Goal: Communication & Community: Answer question/provide support

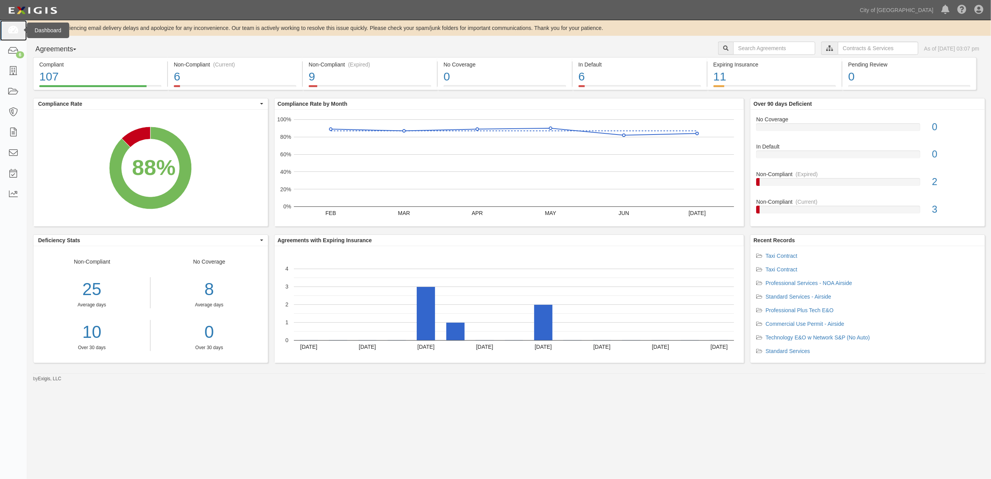
click at [12, 30] on icon at bounding box center [13, 30] width 11 height 9
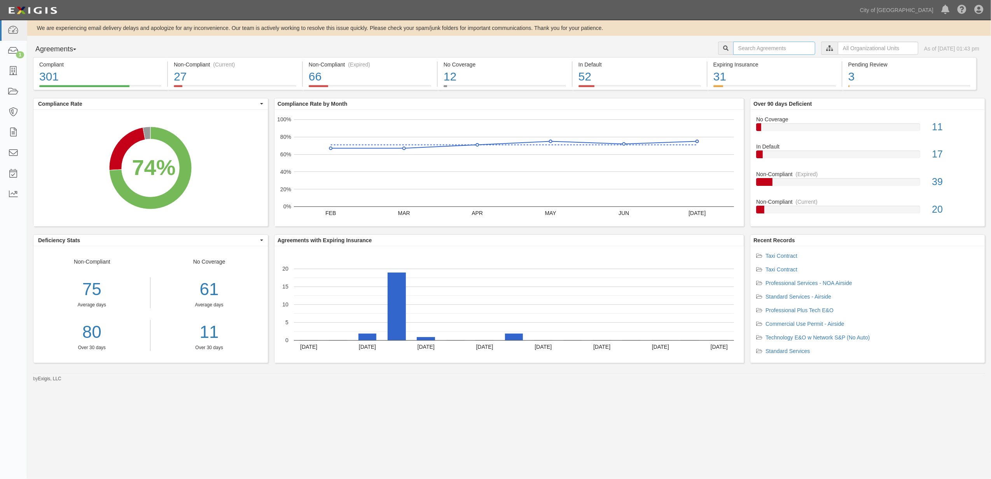
click at [742, 47] on input "text" at bounding box center [774, 48] width 82 height 13
paste input "157645"
type input "157645"
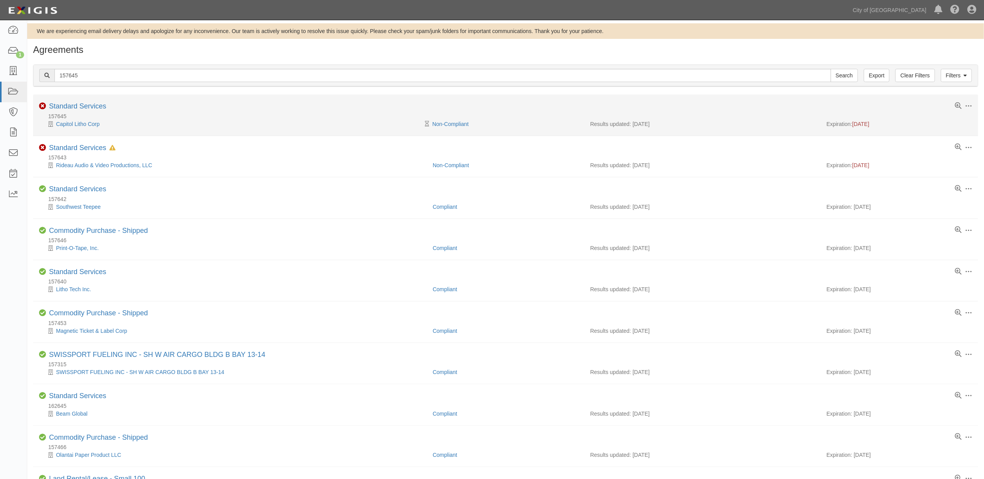
click at [74, 113] on div "157645" at bounding box center [508, 116] width 939 height 8
click at [74, 103] on link "Standard Services" at bounding box center [77, 106] width 57 height 8
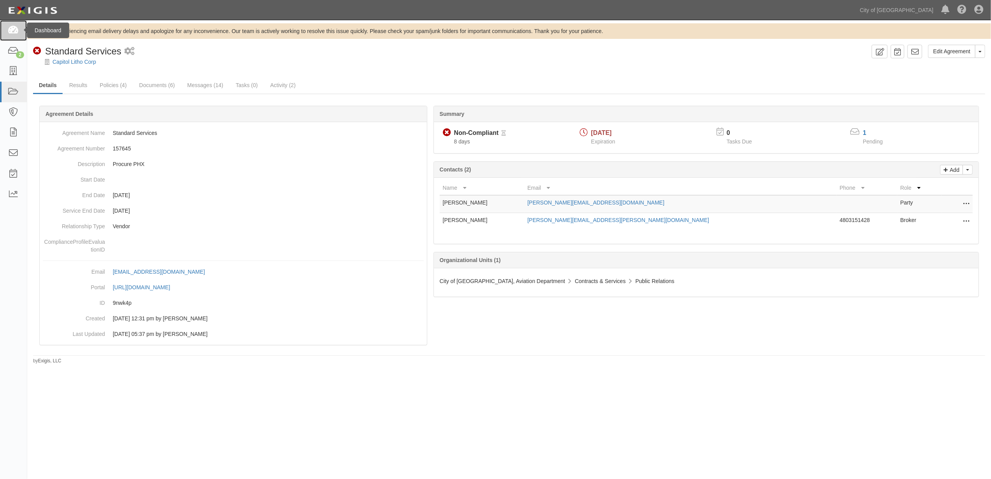
click at [0, 23] on html "Toggle navigation Dashboard 2 Inbox Parties Agreements Coverages Documents Mess…" at bounding box center [495, 227] width 991 height 455
click at [12, 32] on icon at bounding box center [13, 30] width 11 height 9
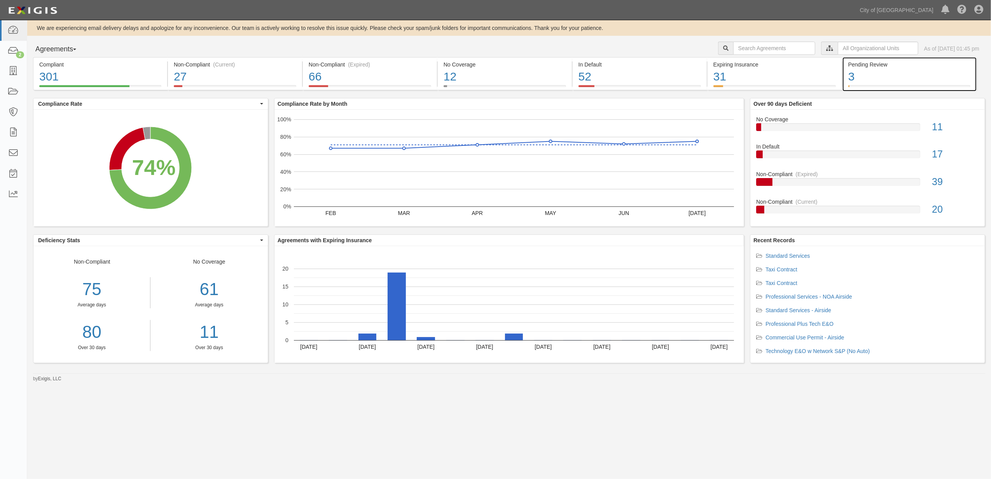
drag, startPoint x: 866, startPoint y: 61, endPoint x: 855, endPoint y: 53, distance: 13.8
click at [866, 61] on div "Pending Review" at bounding box center [910, 65] width 122 height 8
click at [849, 49] on input "text" at bounding box center [878, 48] width 81 height 13
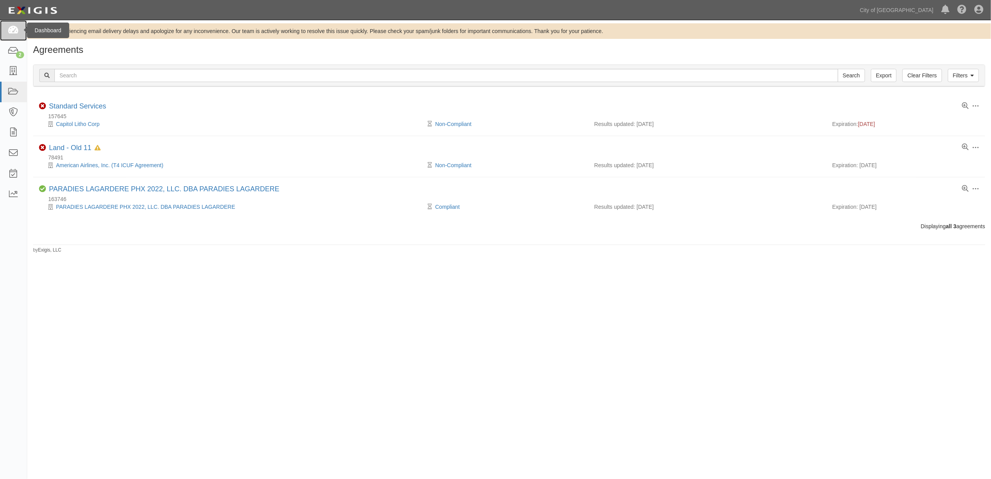
click at [16, 37] on link at bounding box center [13, 30] width 27 height 21
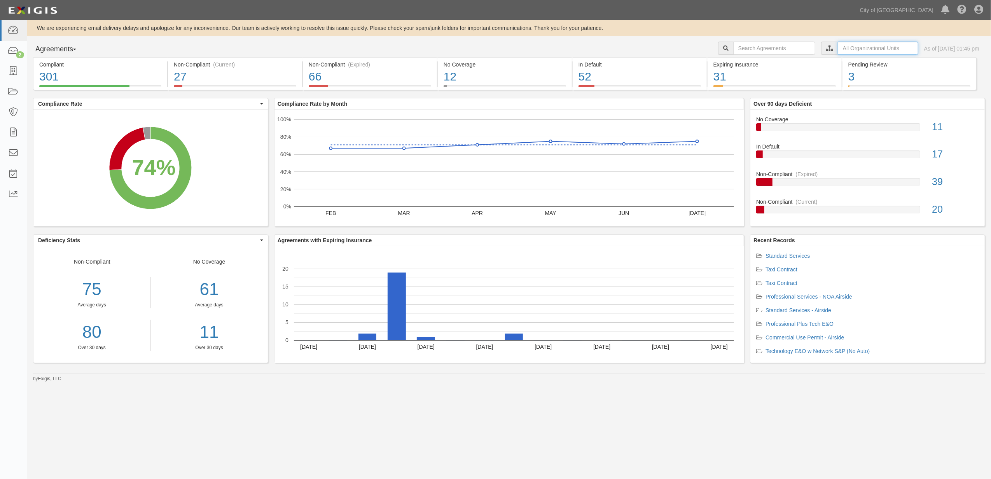
click at [838, 45] on input "text" at bounding box center [878, 48] width 81 height 13
click at [744, 61] on label "City of [GEOGRAPHIC_DATA], Aviation Department" at bounding box center [810, 62] width 135 height 8
click at [744, 77] on input "Contracts & Services" at bounding box center [744, 77] width 5 height 5
checkbox input "true"
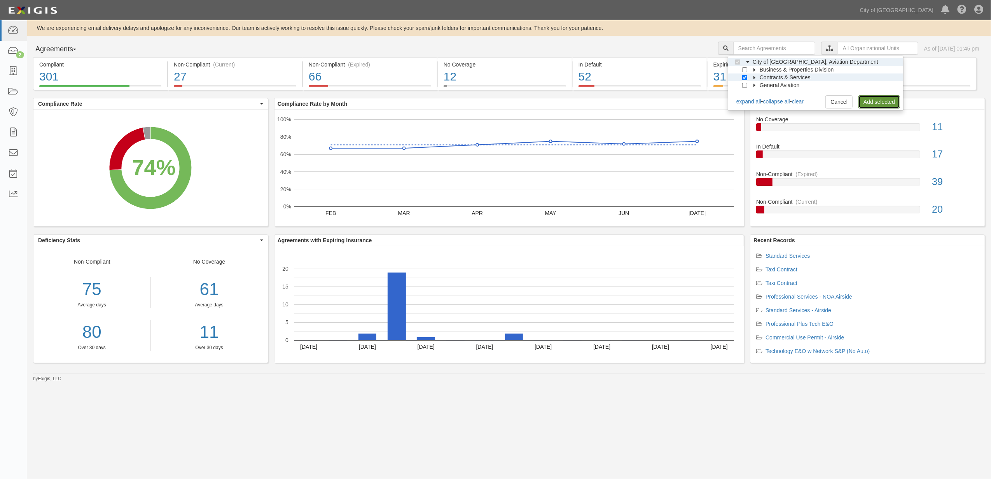
click at [872, 104] on link "Add selected" at bounding box center [880, 101] width 42 height 13
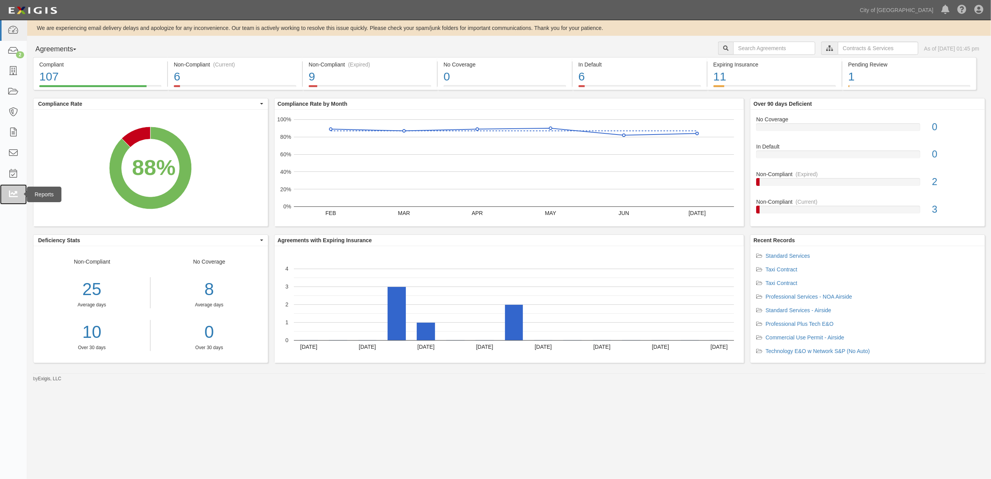
click at [5, 199] on link at bounding box center [13, 194] width 27 height 21
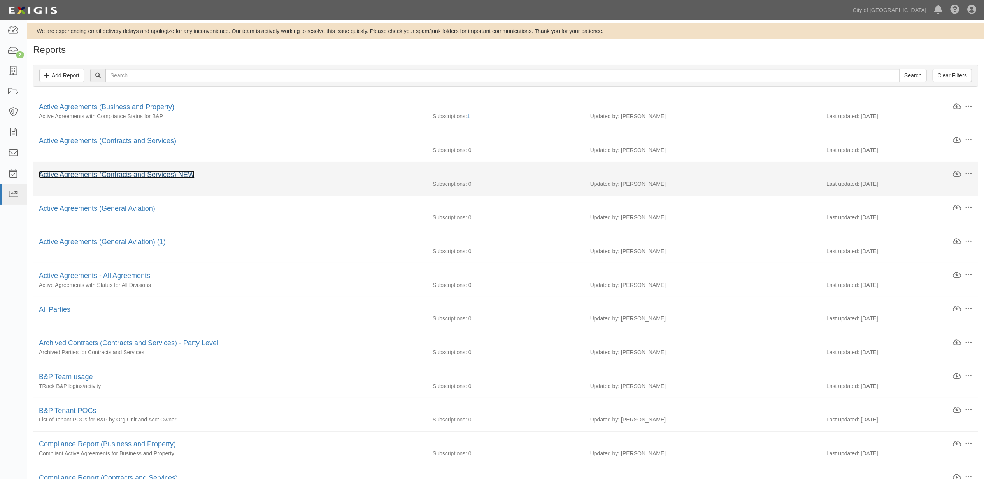
click at [163, 179] on link "Active Agreements (Contracts and Services) NEW" at bounding box center [117, 175] width 156 height 8
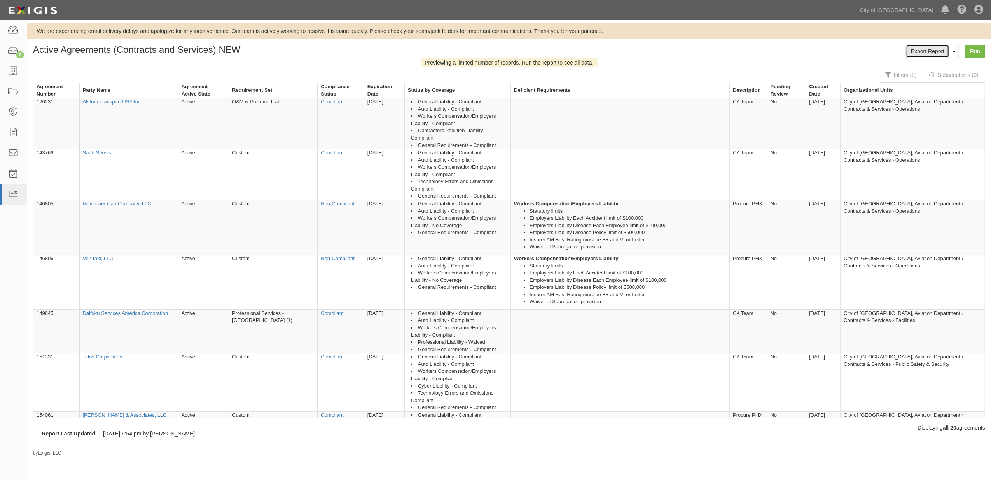
click at [930, 54] on link "Export Report" at bounding box center [928, 51] width 44 height 13
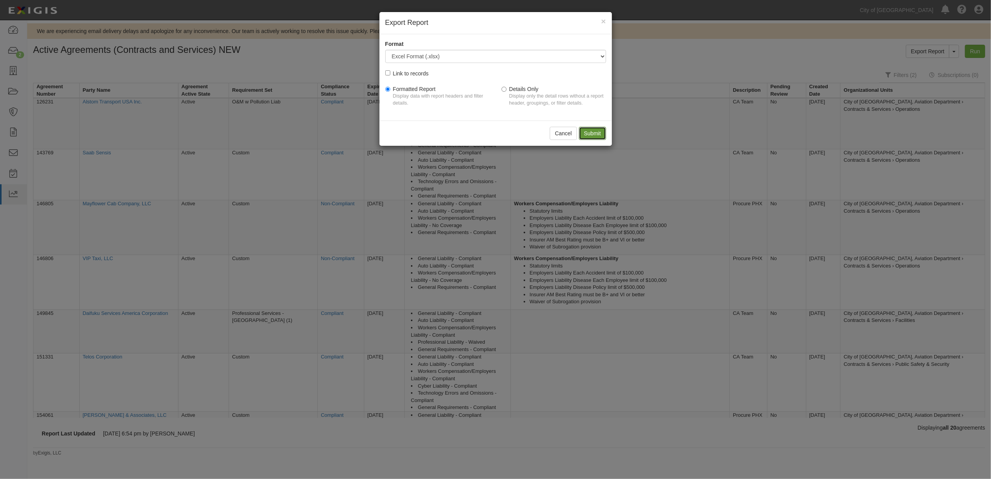
click at [600, 133] on input "Submit" at bounding box center [592, 133] width 27 height 13
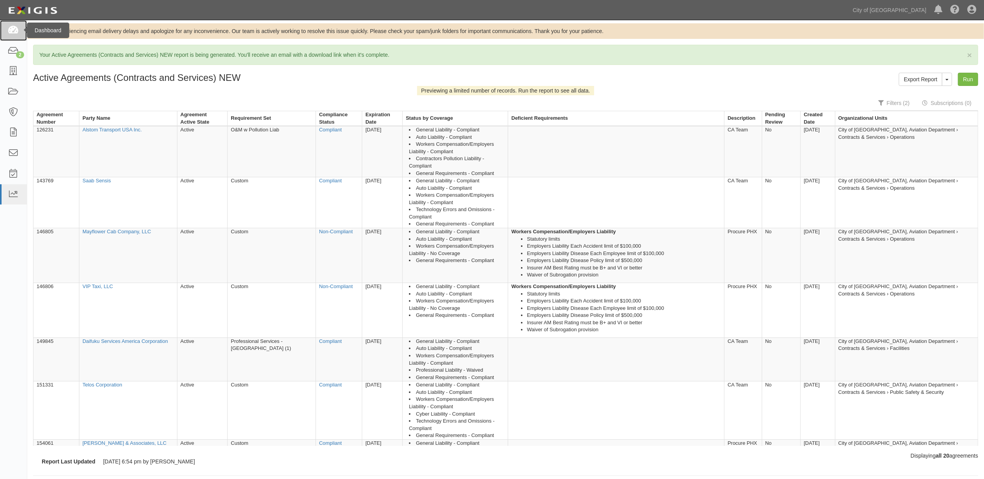
drag, startPoint x: 18, startPoint y: 27, endPoint x: 23, endPoint y: 32, distance: 7.2
click at [18, 27] on icon at bounding box center [13, 30] width 11 height 9
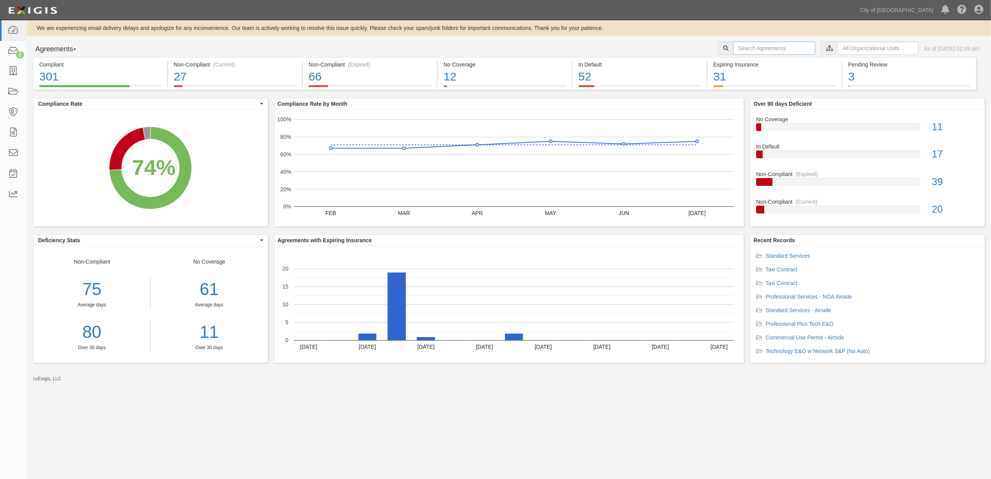
click at [774, 50] on input "text" at bounding box center [774, 48] width 82 height 13
type input "159584"
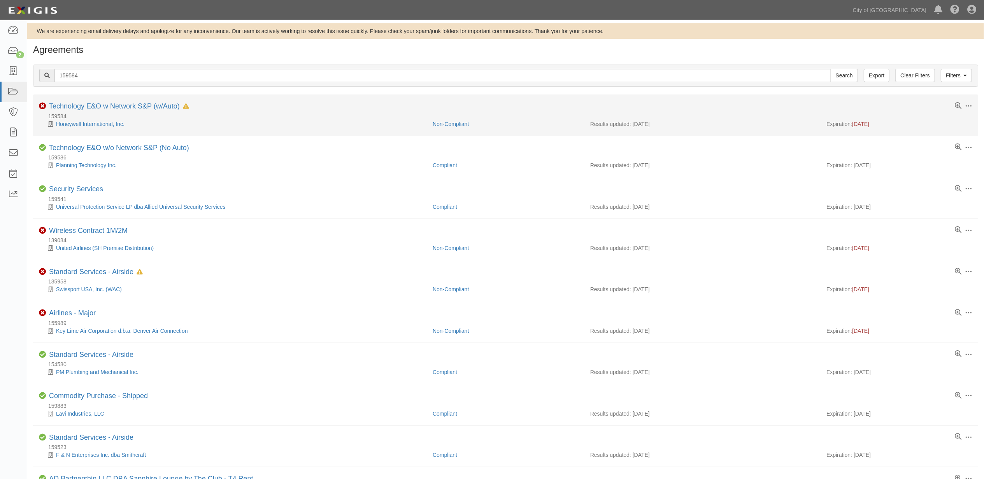
click at [138, 102] on li "Toggle Agreement Dropdown Edit Log activity Add task Send message Archive Non-C…" at bounding box center [505, 115] width 945 height 41
click at [138, 105] on link "Technology E&O w Network S&P (w/Auto)" at bounding box center [114, 106] width 131 height 8
click at [137, 109] on link "Technology E&O w Network S&P (w/Auto)" at bounding box center [114, 106] width 131 height 8
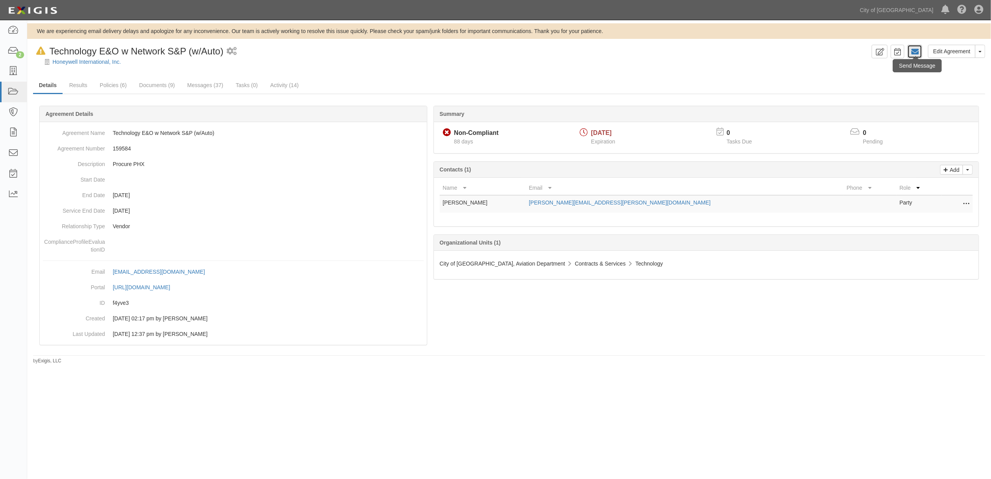
click at [917, 54] on icon at bounding box center [915, 52] width 8 height 8
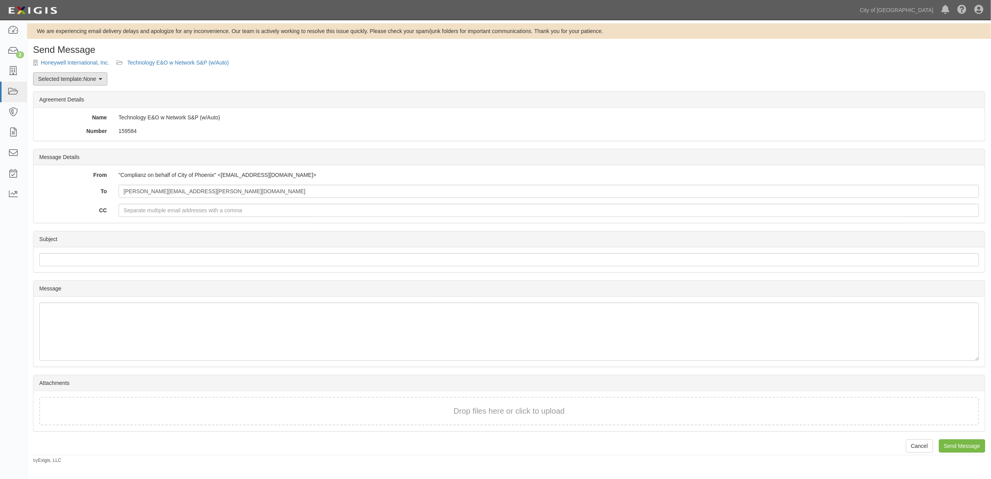
click at [93, 77] on em "None" at bounding box center [89, 79] width 13 height 6
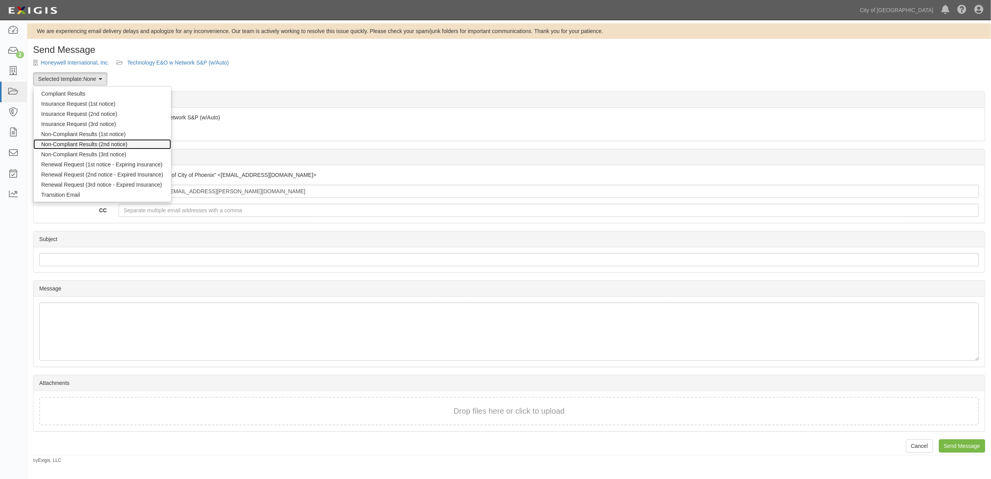
click at [96, 144] on link "Non-Compliant Results (2nd notice)" at bounding box center [102, 144] width 138 height 10
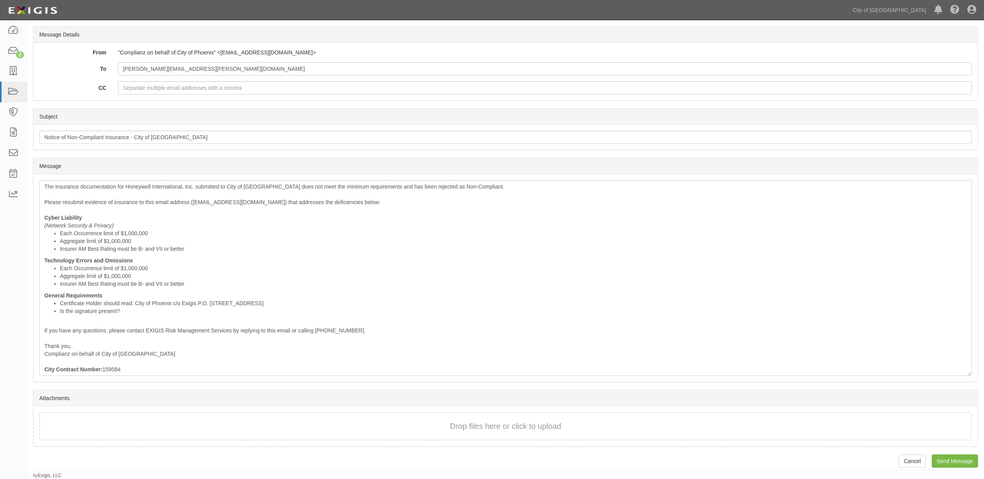
scroll to position [125, 0]
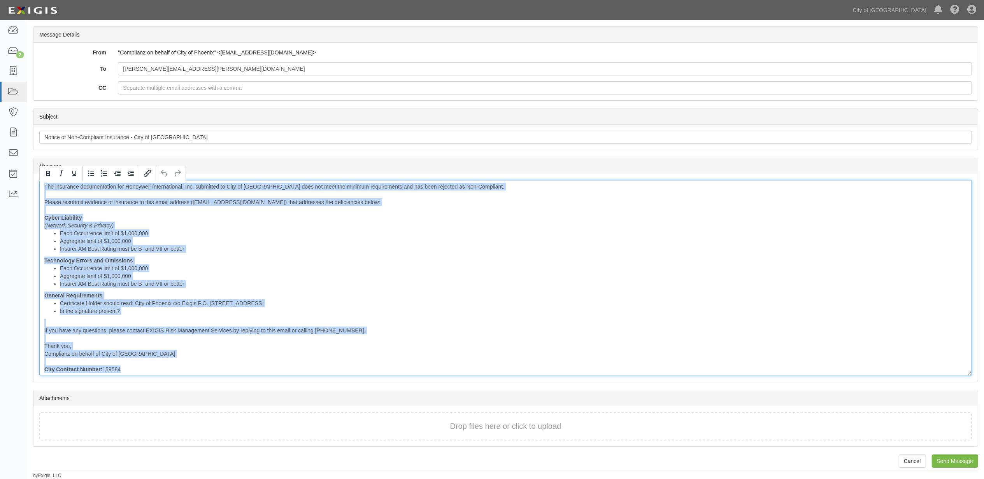
drag, startPoint x: 142, startPoint y: 366, endPoint x: -1, endPoint y: 167, distance: 244.5
click at [0, 167] on html "Toggle navigation Dashboard 2 Inbox Parties Agreements Coverages Documents Mess…" at bounding box center [492, 178] width 984 height 602
copy div "The insurance documentation for Honeywell International, Inc. submitted to City…"
click at [114, 141] on input "Notice of Non-Compliant Insurance - City of Phoenix" at bounding box center [505, 137] width 932 height 13
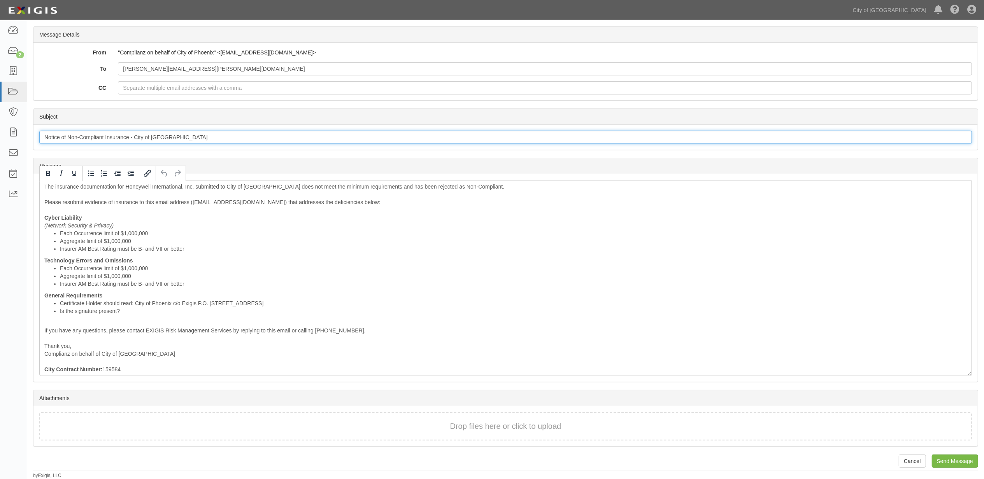
click at [114, 141] on input "Notice of Non-Compliant Insurance - City of Phoenix" at bounding box center [505, 137] width 932 height 13
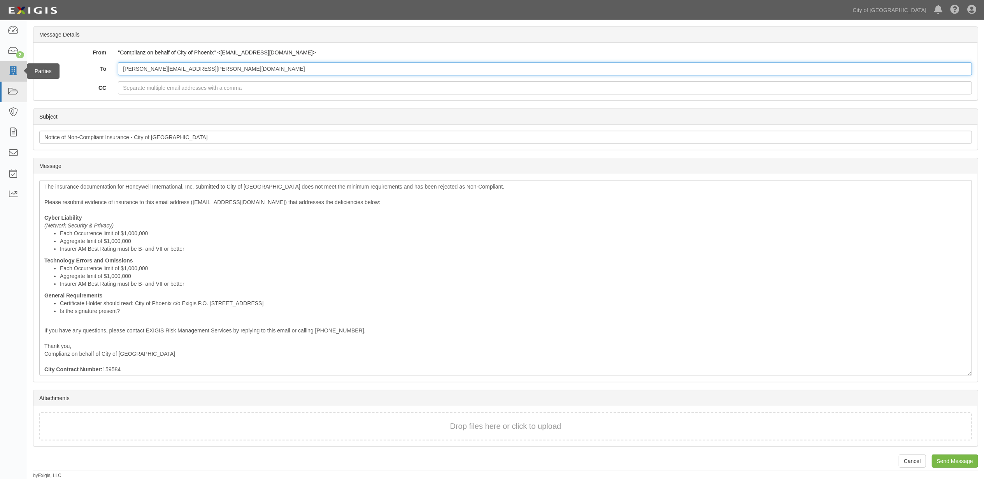
drag, startPoint x: 229, startPoint y: 68, endPoint x: 20, endPoint y: 74, distance: 208.5
click at [20, 74] on body "Toggle navigation Dashboard 2 Inbox Parties Agreements Coverages Documents Mess…" at bounding box center [492, 178] width 984 height 602
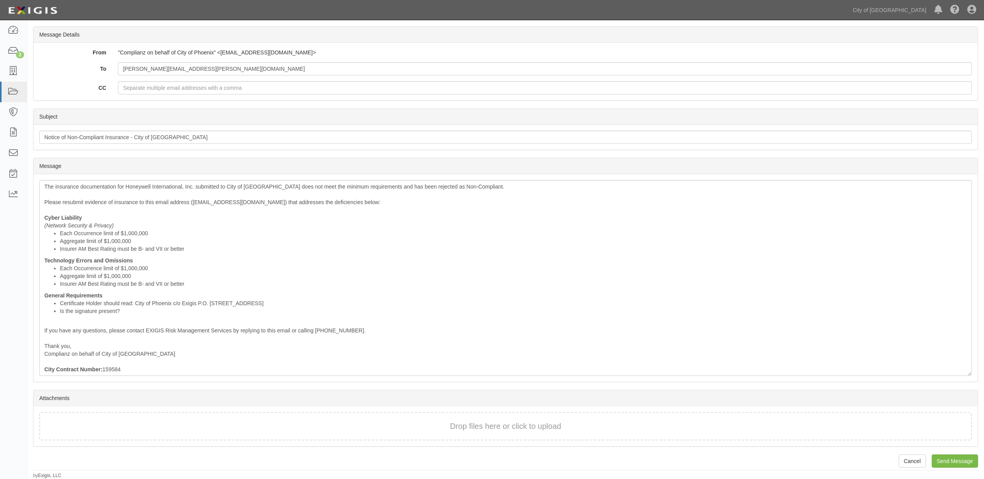
scroll to position [0, 0]
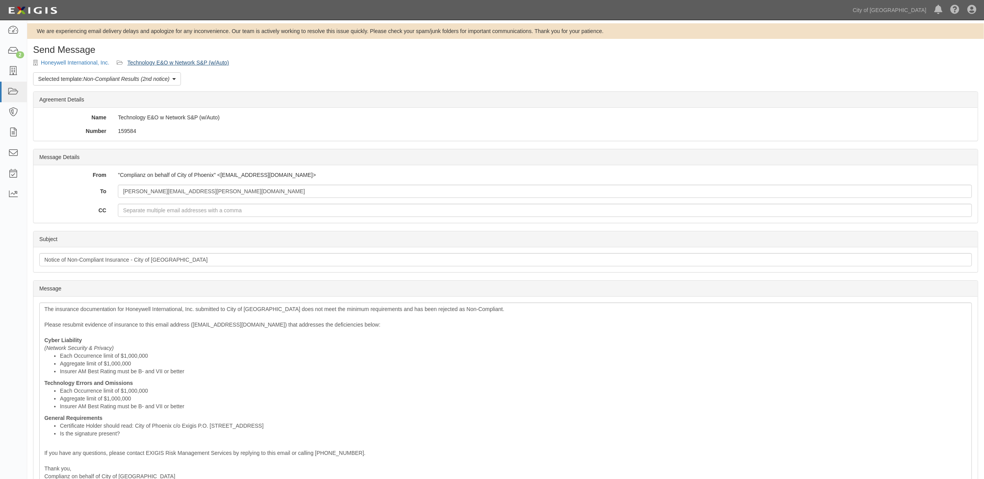
drag, startPoint x: 187, startPoint y: 56, endPoint x: 181, endPoint y: 62, distance: 8.0
click at [187, 56] on div "Send Message Honeywell International, Inc. Technology E&O w Network S&P (w/Auto…" at bounding box center [505, 323] width 956 height 557
click at [181, 62] on link "Technology E&O w Network S&P (w/Auto)" at bounding box center [178, 63] width 102 height 6
